Goal: Find specific page/section: Find specific page/section

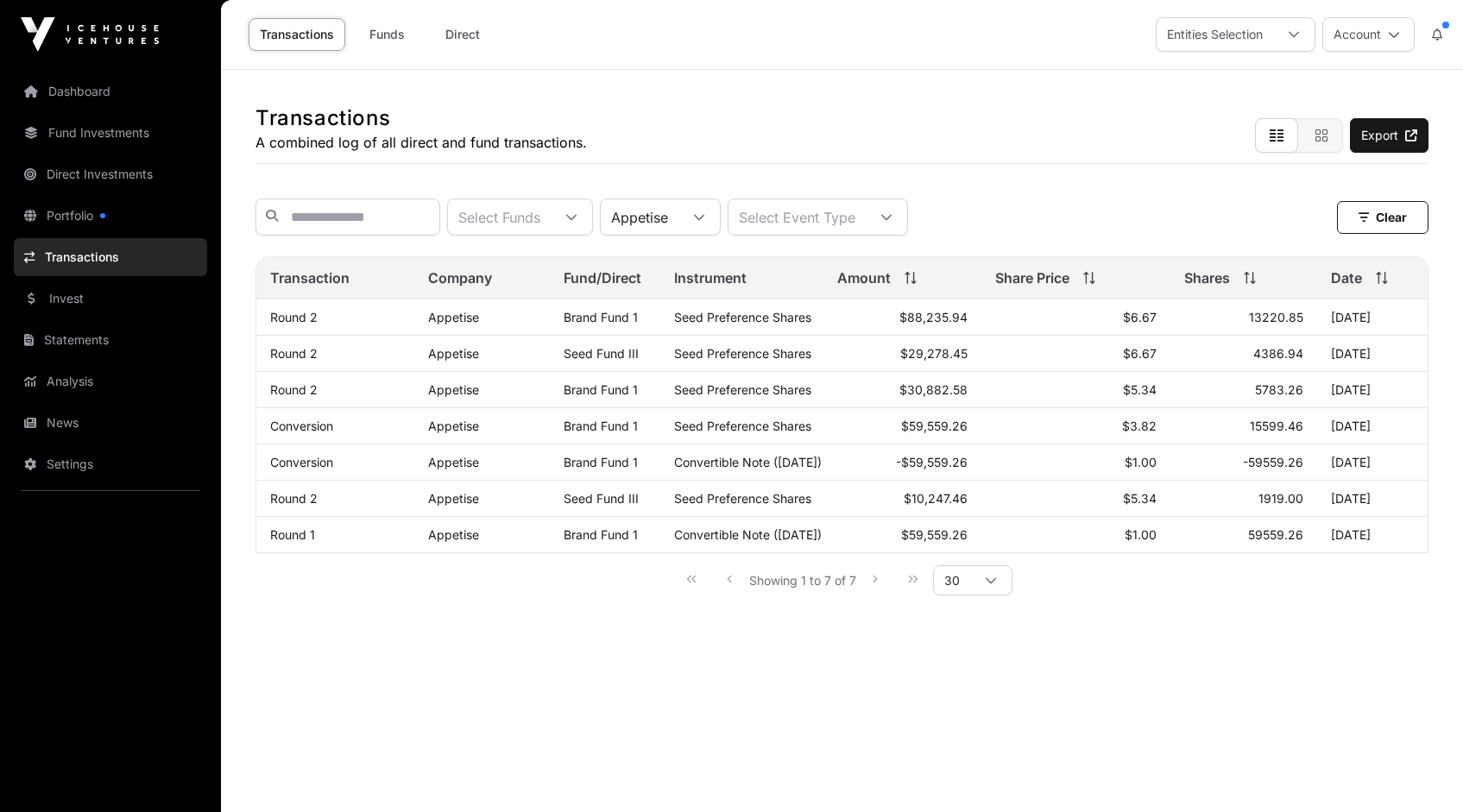
scroll to position [18, 12]
click at [62, 215] on link "Portfolio" at bounding box center [110, 216] width 194 height 38
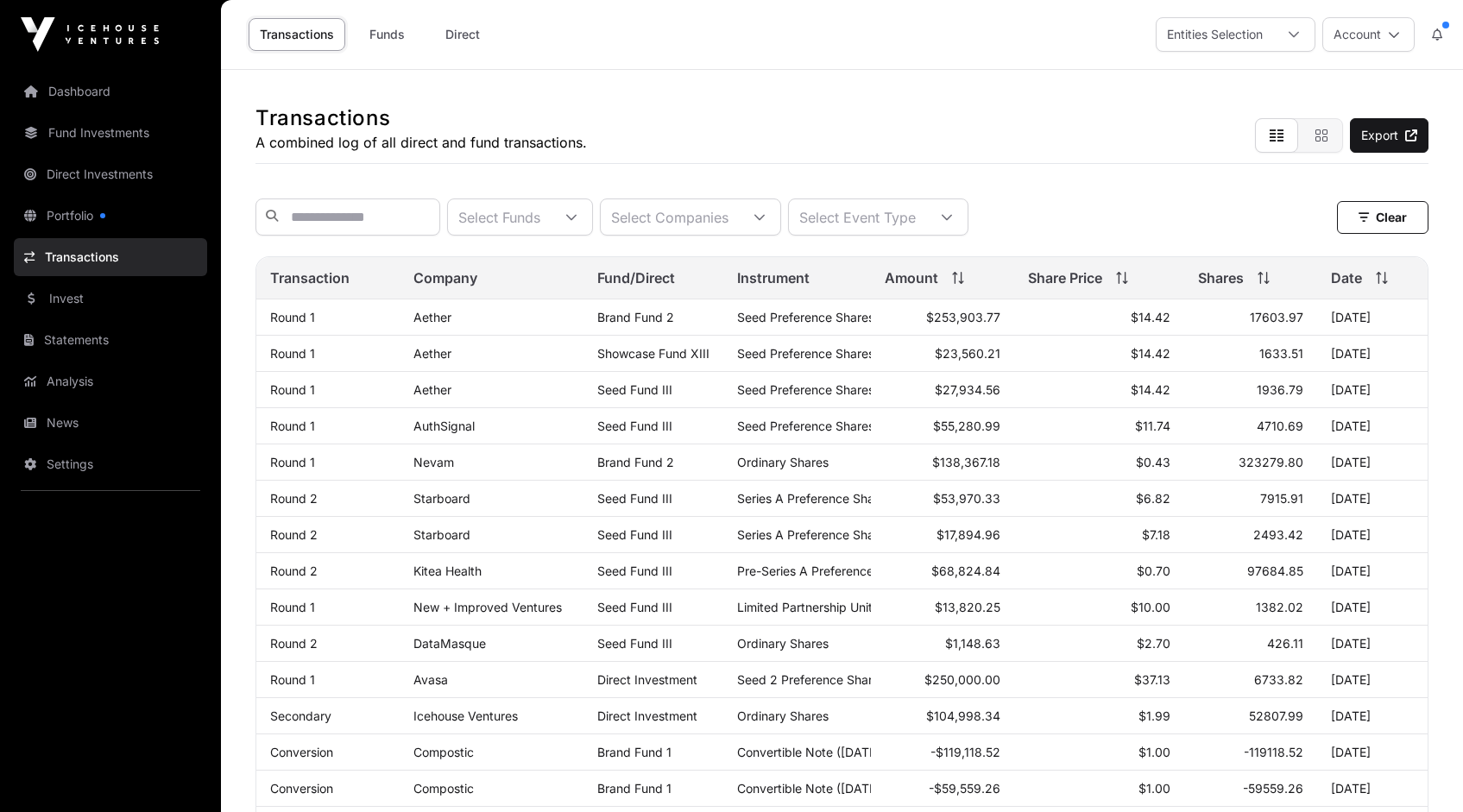
click at [77, 214] on link "Portfolio" at bounding box center [110, 216] width 194 height 38
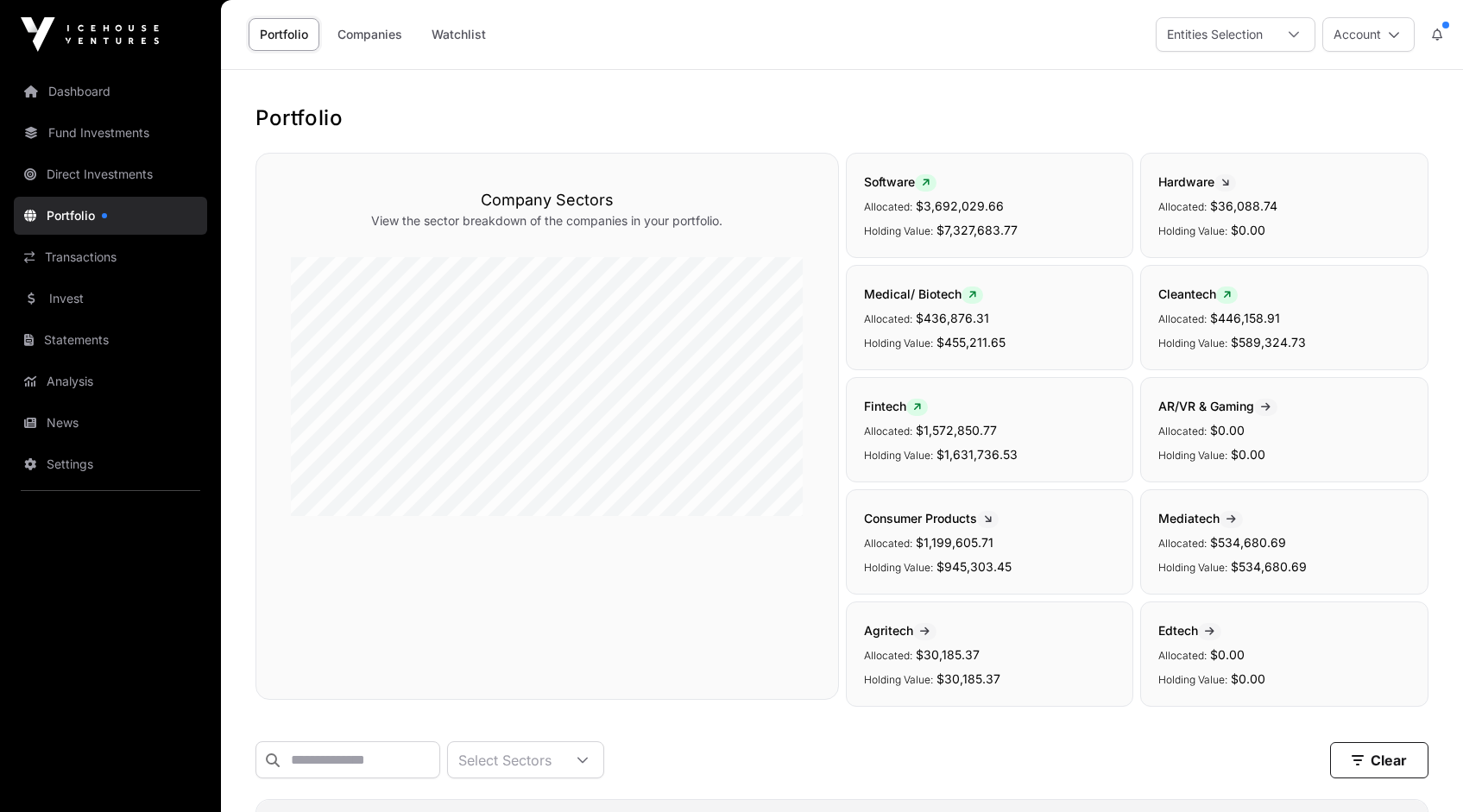
click at [83, 254] on link "Transactions" at bounding box center [110, 257] width 194 height 38
